Goal: Answer question/provide support

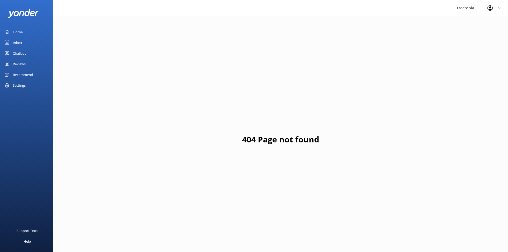
click at [25, 43] on link "Inbox" at bounding box center [26, 42] width 53 height 11
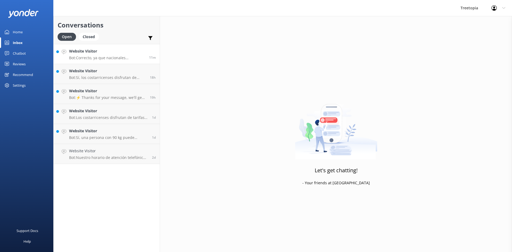
click at [99, 61] on link "Website Visitor Bot: Correcto, ya que nacionales [DEMOGRAPHIC_DATA] como niños.…" at bounding box center [107, 54] width 106 height 20
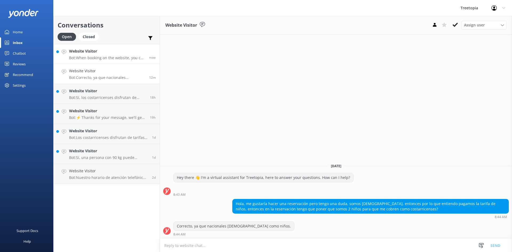
click at [113, 55] on p "Bot: When booking on the website, you can include a guide during Step 2, after …" at bounding box center [107, 57] width 76 height 5
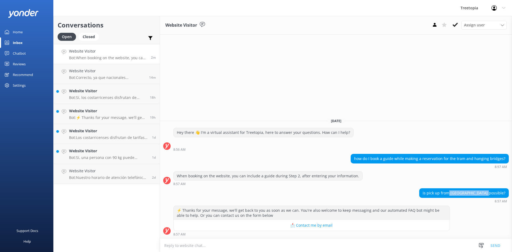
drag, startPoint x: 455, startPoint y: 194, endPoint x: 488, endPoint y: 195, distance: 32.5
click at [488, 195] on div "is pick up from [GEOGRAPHIC_DATA] possible?" at bounding box center [463, 192] width 89 height 9
copy div "[GEOGRAPHIC_DATA]"
click at [252, 245] on textarea at bounding box center [336, 245] width 352 height 13
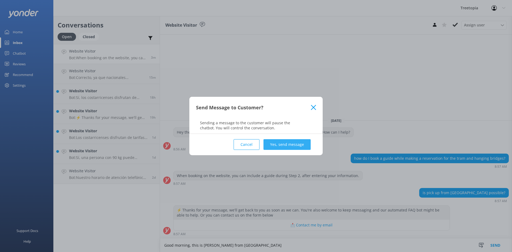
type textarea "Good morning, this is [PERSON_NAME] from [GEOGRAPHIC_DATA]"
click at [299, 145] on button "Yes, send message" at bounding box center [286, 144] width 47 height 11
click at [238, 244] on div "Send Message to Customer? Sending a message to the customer will pause the chat…" at bounding box center [256, 126] width 512 height 252
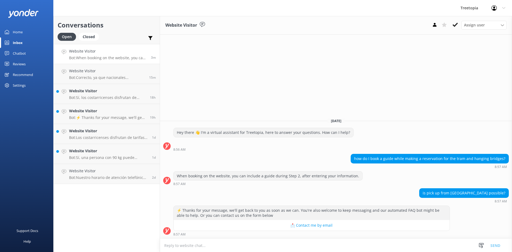
click at [238, 244] on textarea at bounding box center [336, 245] width 352 height 13
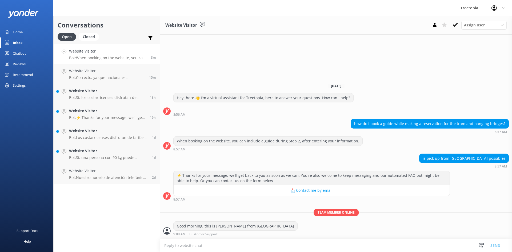
paste textarea "[GEOGRAPHIC_DATA] is located in [GEOGRAPHIC_DATA], and our park is in [GEOGRAPH…"
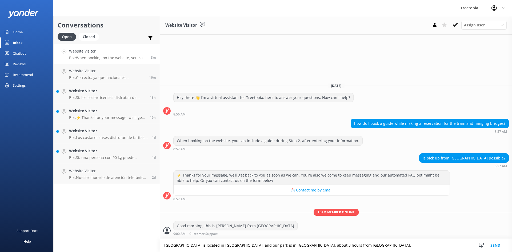
click at [163, 247] on textarea "[GEOGRAPHIC_DATA] is located in [GEOGRAPHIC_DATA], and our park is in [GEOGRAPH…" at bounding box center [336, 244] width 352 height 13
type textarea "[GEOGRAPHIC_DATA] is located in [GEOGRAPHIC_DATA], and our park is in [GEOGRAPH…"
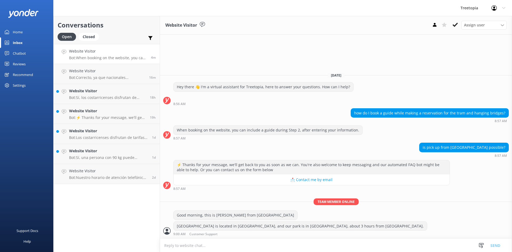
click at [205, 242] on textarea at bounding box center [336, 245] width 352 height 13
click at [239, 244] on textarea at bounding box center [336, 245] width 352 height 13
paste textarea "We only offer transportation in the [GEOGRAPHIC_DATA] area"
type textarea "We only offer transportation in the [GEOGRAPHIC_DATA] area"
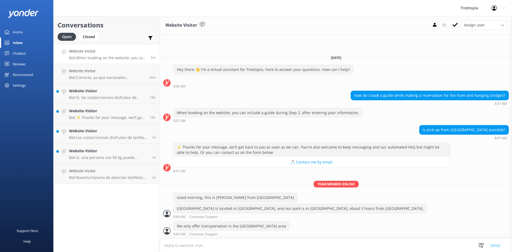
click at [89, 58] on p "Bot: When booking on the website, you can include a guide during Step 2, after …" at bounding box center [108, 57] width 78 height 5
click at [100, 76] on p "Bot: Correcto, ya que nacionales [DEMOGRAPHIC_DATA] como niños." at bounding box center [107, 77] width 76 height 5
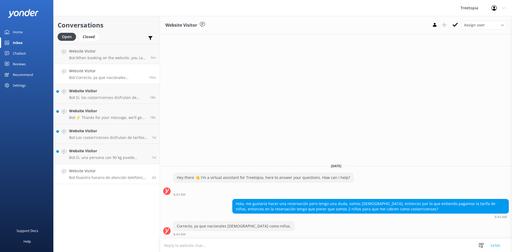
click at [125, 179] on p "Bot: Nuestro horario de atención telefónica es de 7:00 a.m. a 9:00 p.m., todos …" at bounding box center [108, 177] width 79 height 5
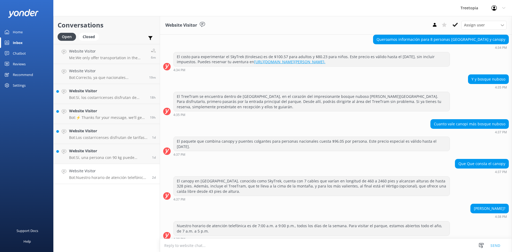
scroll to position [45, 0]
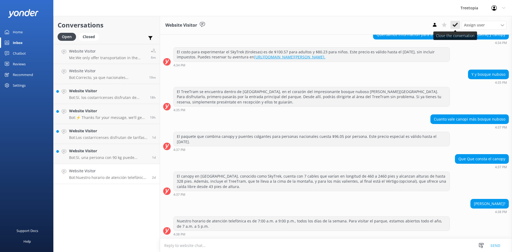
click at [456, 24] on use at bounding box center [454, 25] width 5 height 4
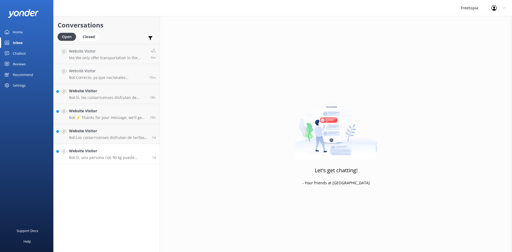
click at [118, 156] on p "Bot: Sí, una persona con 90 kg puede participar en el SkyTrek, ya que el límite…" at bounding box center [108, 157] width 79 height 5
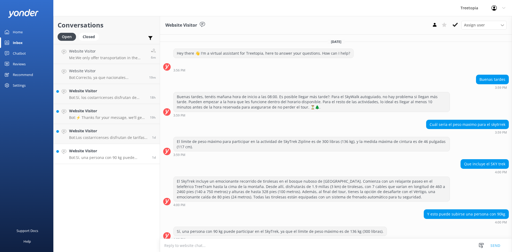
scroll to position [5, 0]
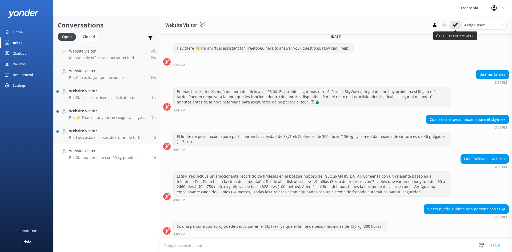
click at [453, 27] on icon at bounding box center [454, 24] width 5 height 5
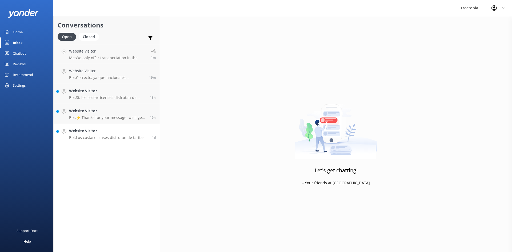
click at [89, 136] on p "Bot: Los costarricenses disfrutan de tarifas especiales en [GEOGRAPHIC_DATA] y …" at bounding box center [108, 137] width 79 height 5
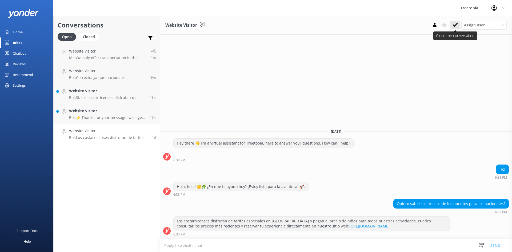
click at [455, 27] on icon at bounding box center [454, 24] width 5 height 5
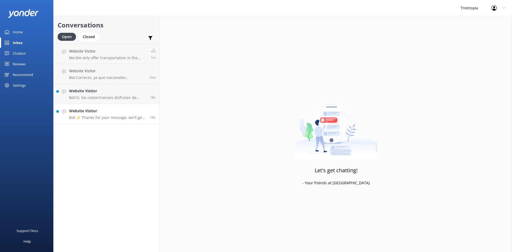
click at [90, 120] on link "Website Visitor Bot: ⚡ Thanks for your message, we'll get back to you as soon a…" at bounding box center [107, 114] width 106 height 20
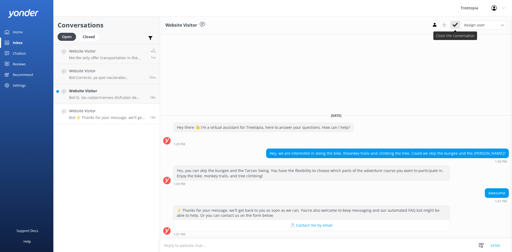
click at [454, 27] on use at bounding box center [454, 25] width 5 height 4
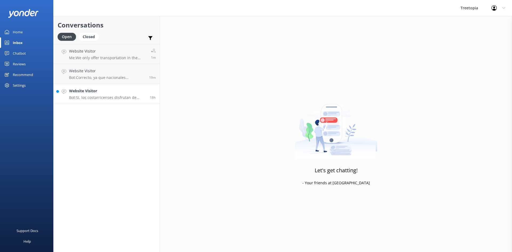
click at [116, 95] on div "Website Visitor Bot: Sí, los [DEMOGRAPHIC_DATA] disfrutan de tarifas especiales…" at bounding box center [107, 94] width 77 height 12
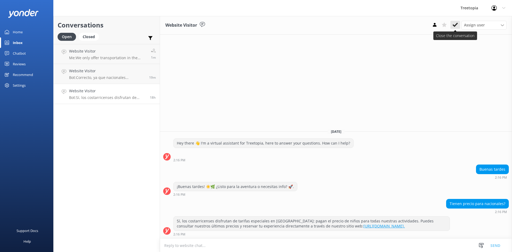
click at [455, 21] on button at bounding box center [455, 25] width 10 height 8
